Goal: Find specific page/section: Find specific page/section

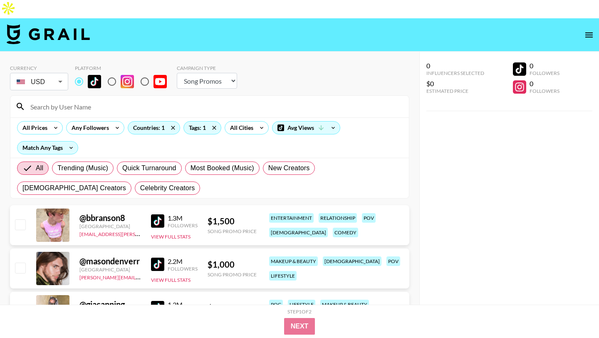
select select "Song"
click at [215, 121] on icon at bounding box center [214, 127] width 13 height 12
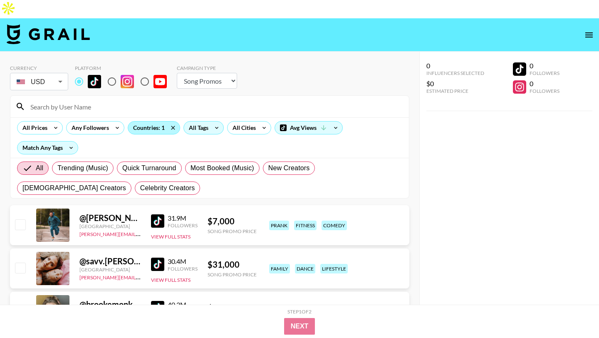
click at [151, 121] on div "Countries: 1" at bounding box center [154, 127] width 52 height 12
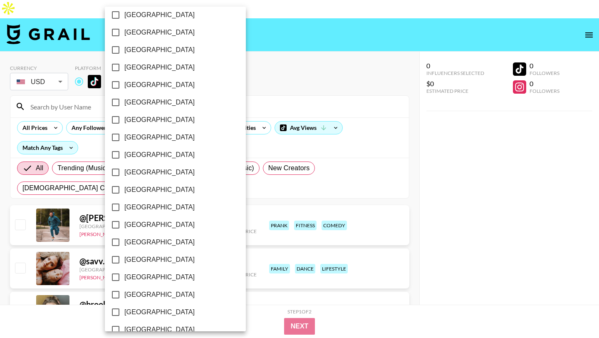
scroll to position [632, 0]
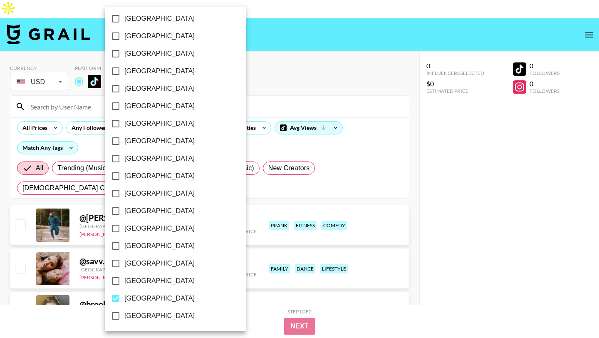
click at [262, 177] on div at bounding box center [299, 169] width 599 height 338
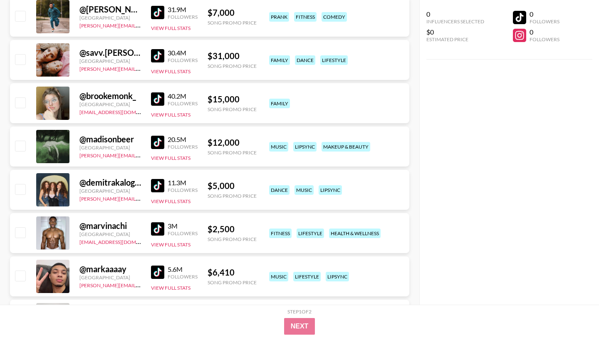
scroll to position [76, 0]
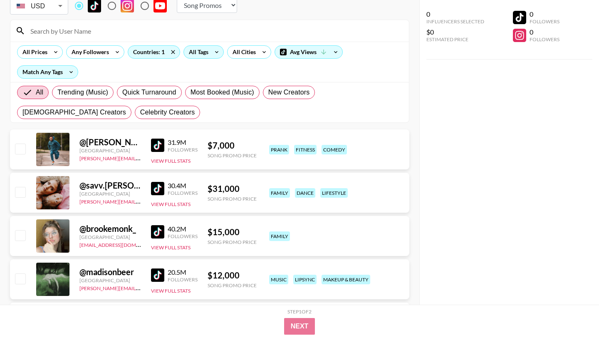
click at [213, 46] on icon at bounding box center [216, 52] width 13 height 12
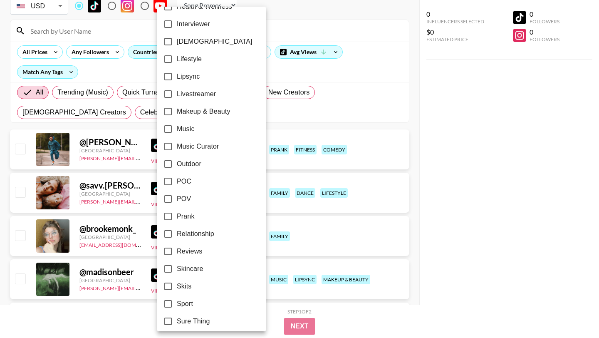
scroll to position [382, 0]
click at [169, 251] on input "Reviews" at bounding box center [167, 251] width 17 height 17
checkbox input "true"
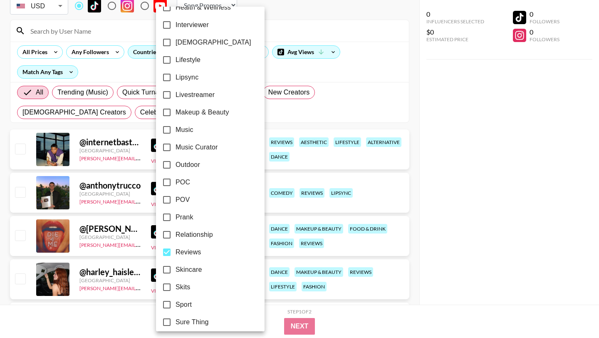
click at [378, 44] on div at bounding box center [299, 169] width 599 height 338
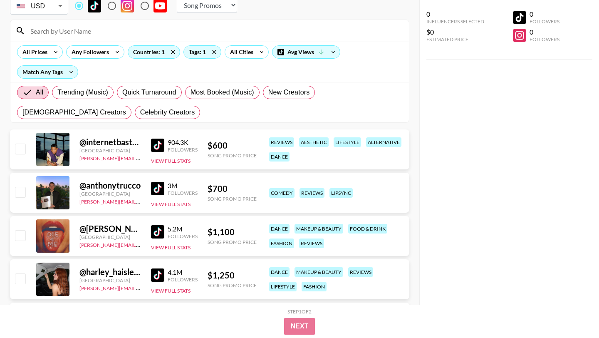
click at [161, 182] on img at bounding box center [157, 188] width 13 height 13
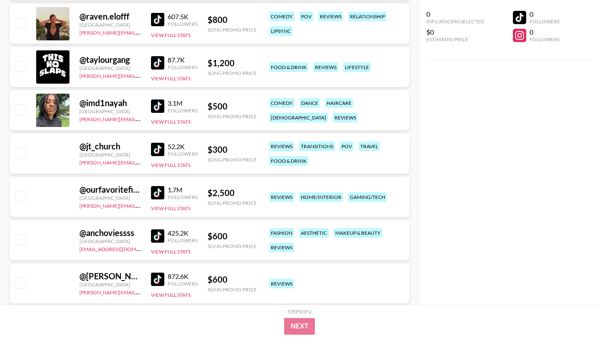
scroll to position [1225, 0]
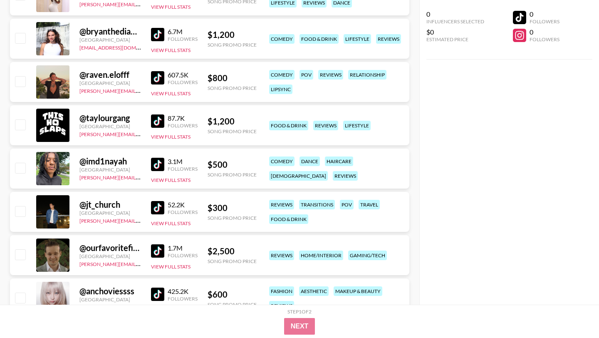
click at [158, 114] on img at bounding box center [157, 120] width 13 height 13
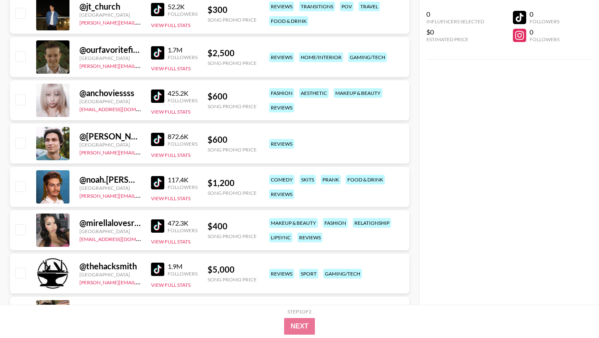
scroll to position [1393, 0]
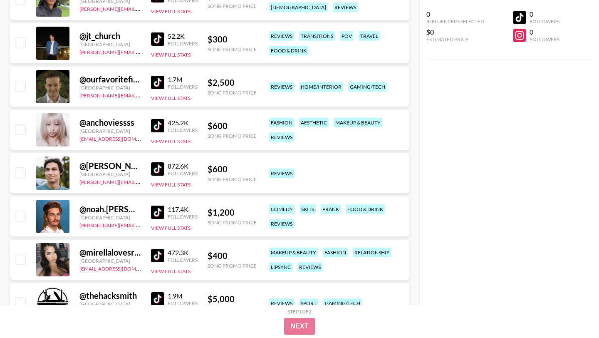
click at [160, 119] on img at bounding box center [157, 125] width 13 height 13
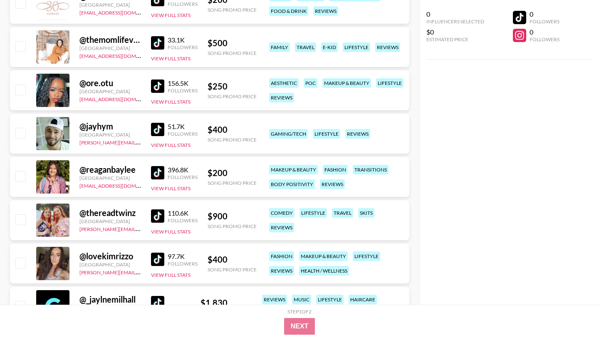
scroll to position [3537, 0]
